Goal: Task Accomplishment & Management: Use online tool/utility

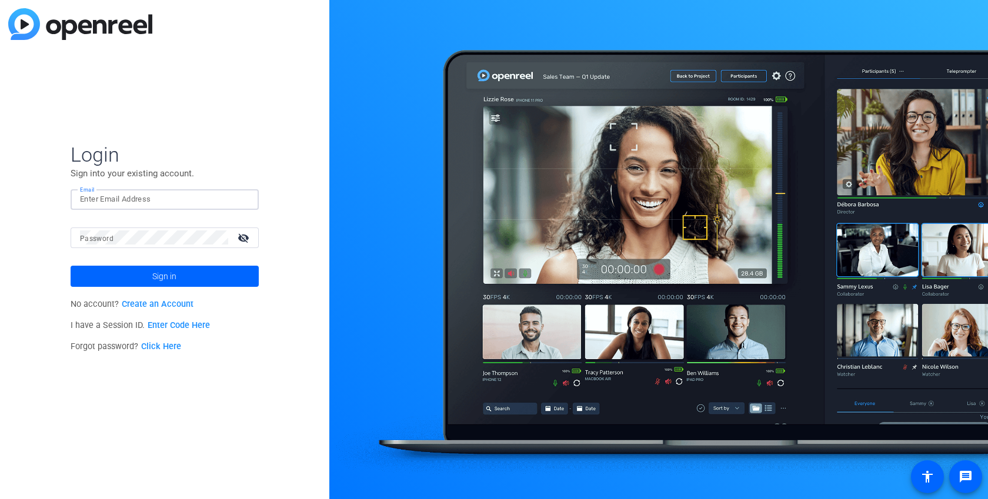
click at [157, 194] on input "Email" at bounding box center [164, 199] width 169 height 14
type input "[PERSON_NAME][EMAIL_ADDRESS][DOMAIN_NAME]"
click at [185, 279] on span at bounding box center [165, 276] width 188 height 28
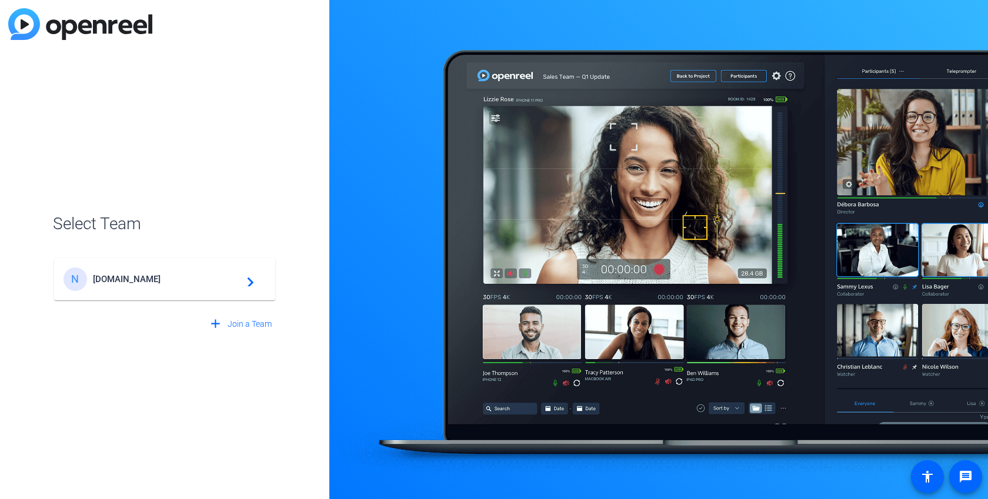
click at [173, 272] on div "N [DOMAIN_NAME] navigate_next" at bounding box center [165, 280] width 202 height 24
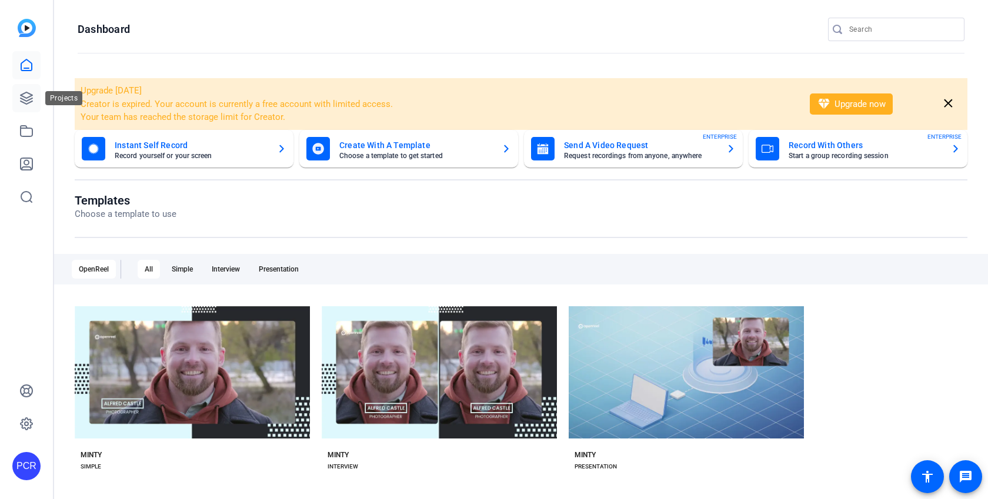
click at [22, 104] on icon at bounding box center [26, 98] width 14 height 14
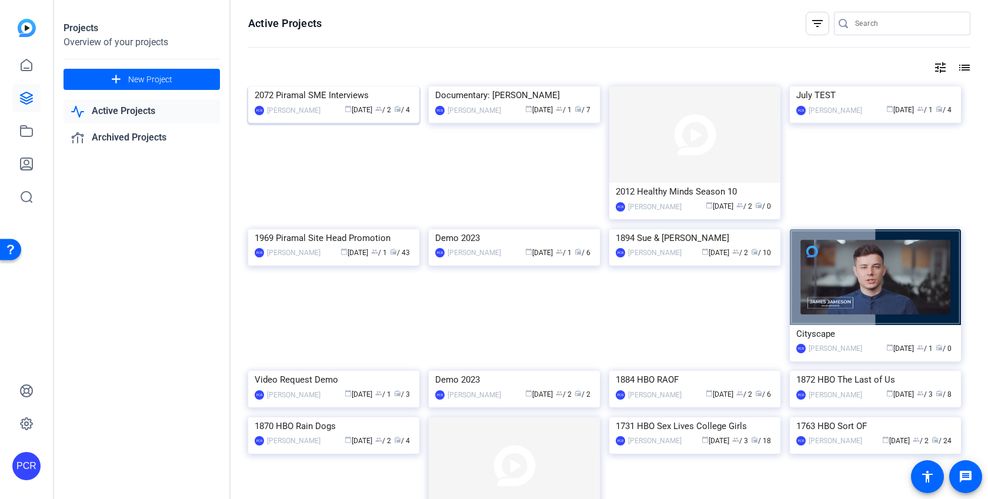
click at [319, 86] on img at bounding box center [333, 86] width 171 height 0
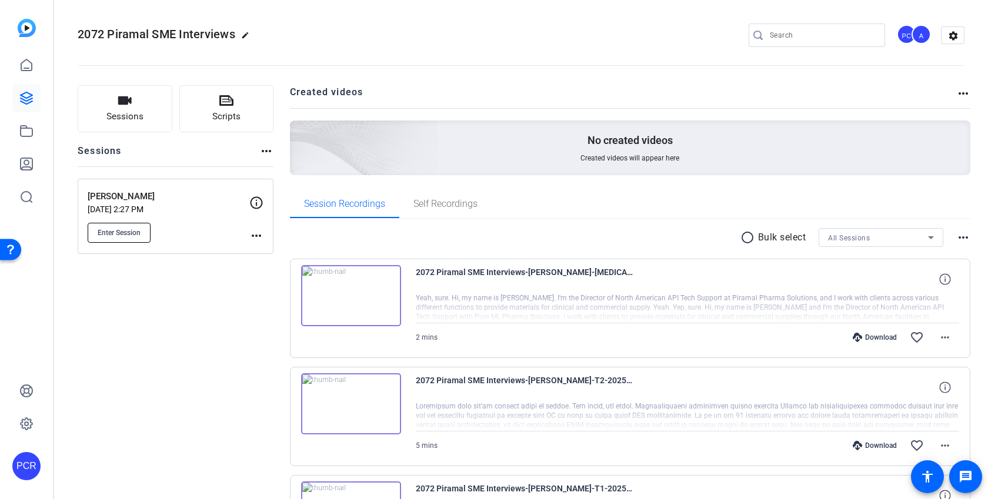
click at [118, 232] on span "Enter Session" at bounding box center [119, 232] width 43 height 9
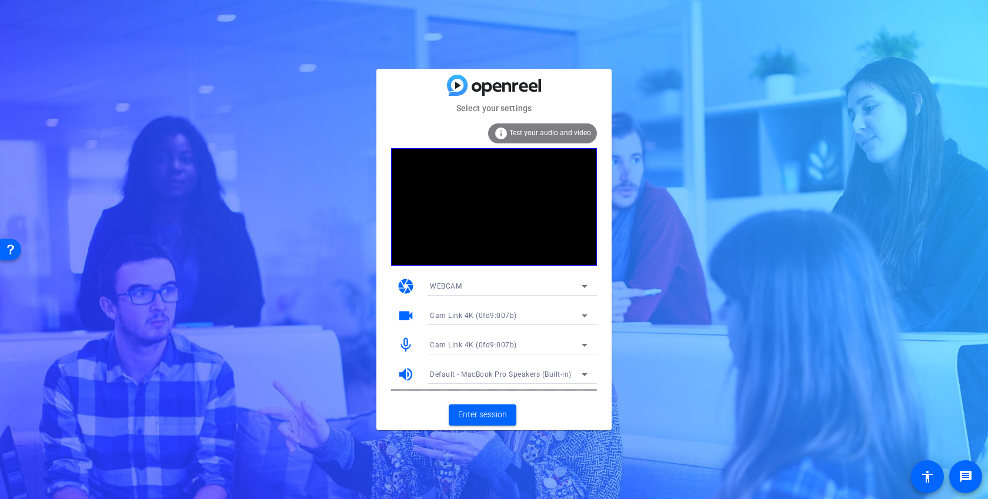
click at [740, 189] on div "Select your settings info Test your audio and video camera WEBCAM videocam Cam …" at bounding box center [494, 249] width 988 height 499
click at [482, 411] on span "Enter session" at bounding box center [482, 415] width 49 height 12
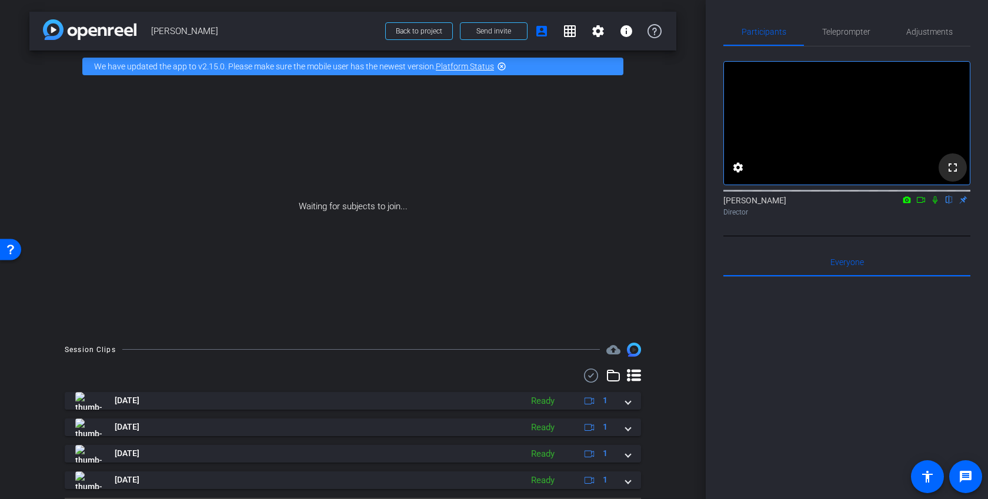
click at [948, 175] on mat-icon "fullscreen" at bounding box center [953, 168] width 14 height 14
click at [427, 34] on span "Back to project" at bounding box center [419, 31] width 46 height 8
